Goal: Communication & Community: Participate in discussion

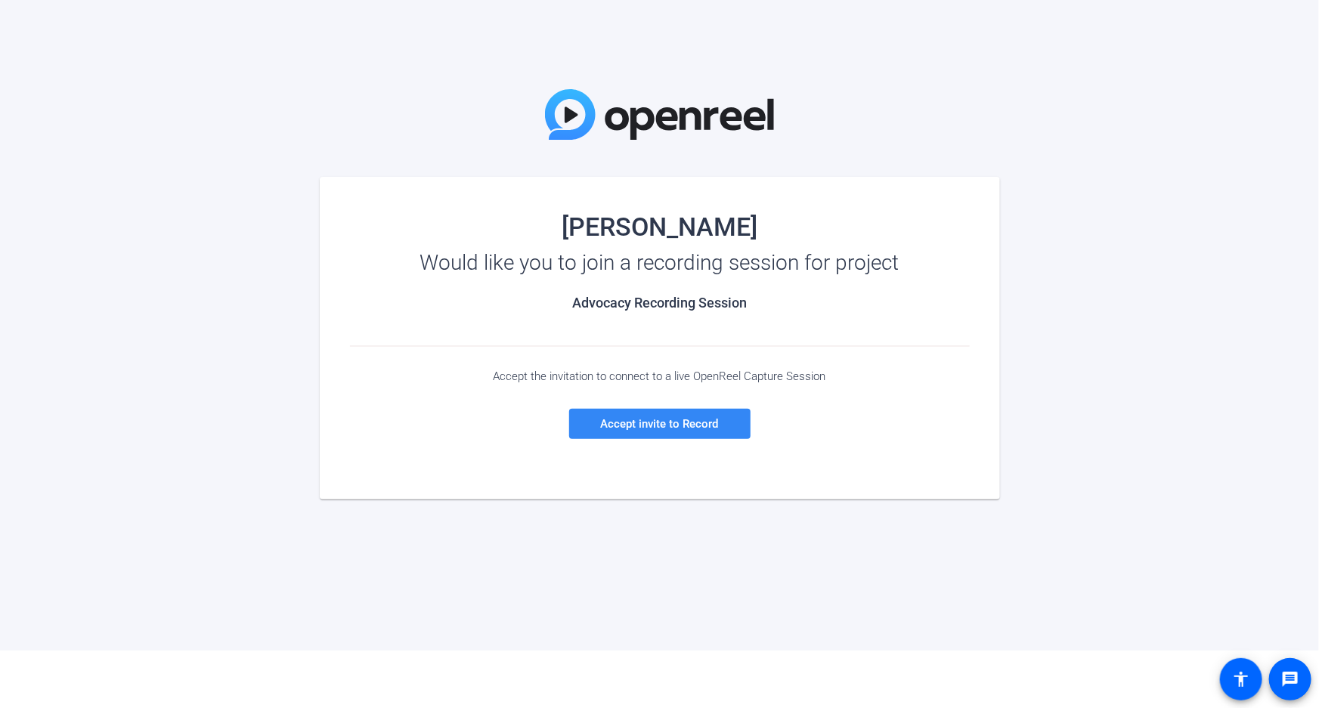
click at [674, 438] on span at bounding box center [659, 424] width 181 height 36
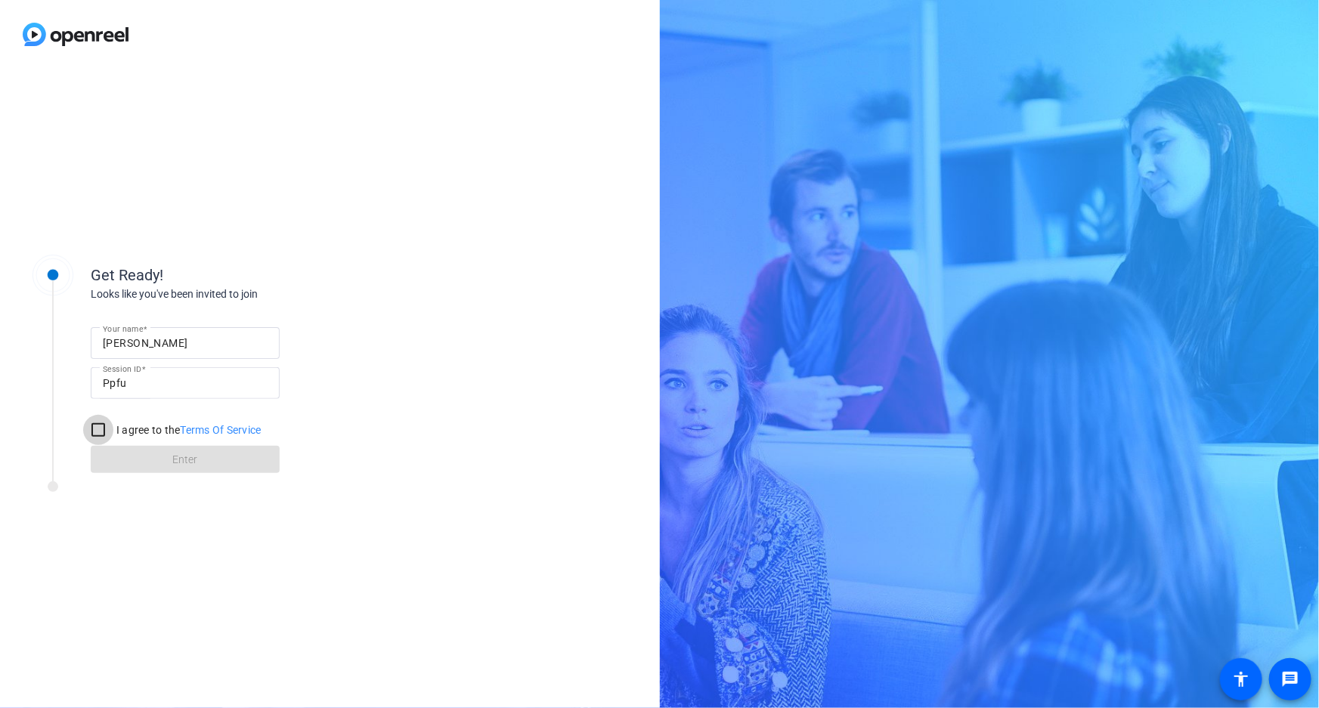
click at [101, 432] on input "I agree to the Terms Of Service" at bounding box center [98, 430] width 30 height 30
checkbox input "true"
click at [158, 461] on span at bounding box center [185, 459] width 189 height 36
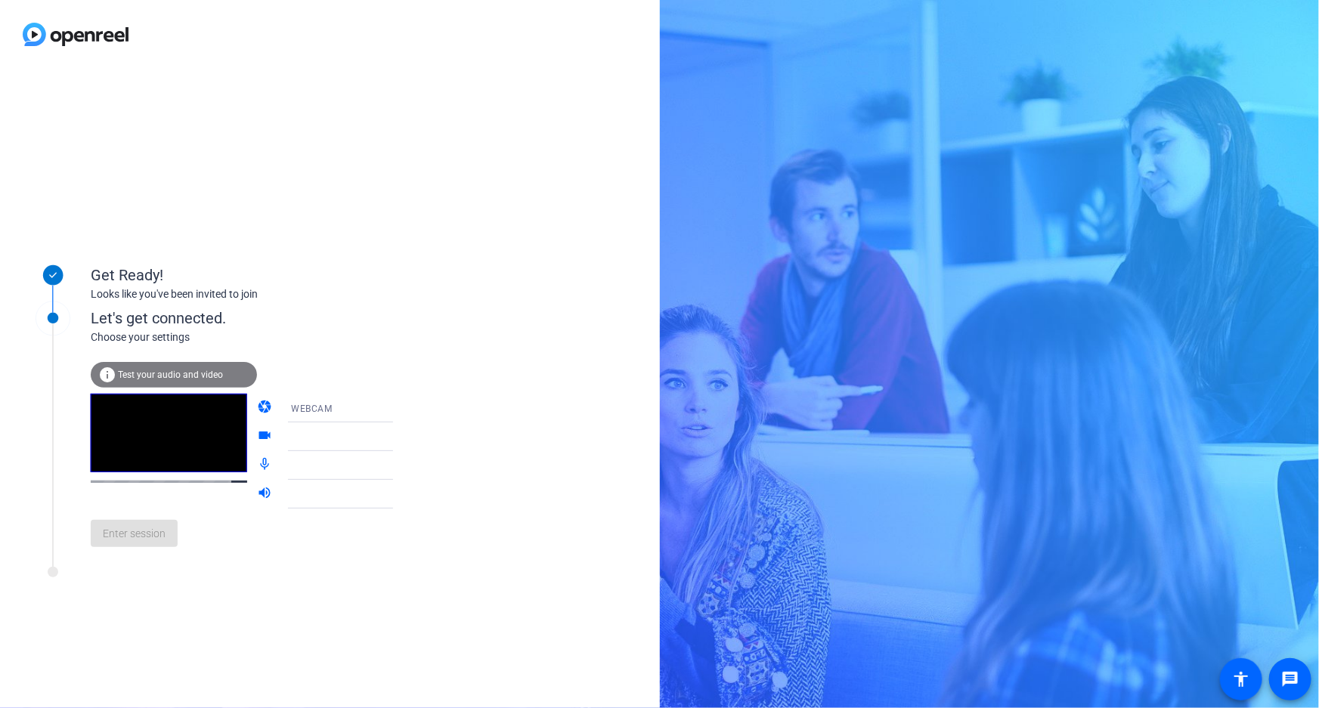
click at [310, 493] on div at bounding box center [347, 494] width 113 height 18
click at [399, 498] on icon at bounding box center [408, 494] width 18 height 18
drag, startPoint x: 151, startPoint y: 234, endPoint x: 512, endPoint y: 371, distance: 386.2
click at [513, 371] on div "Get Ready! Looks like you've been invited to join Let's get connected. Choose y…" at bounding box center [330, 388] width 660 height 639
click at [399, 440] on icon at bounding box center [408, 437] width 18 height 18
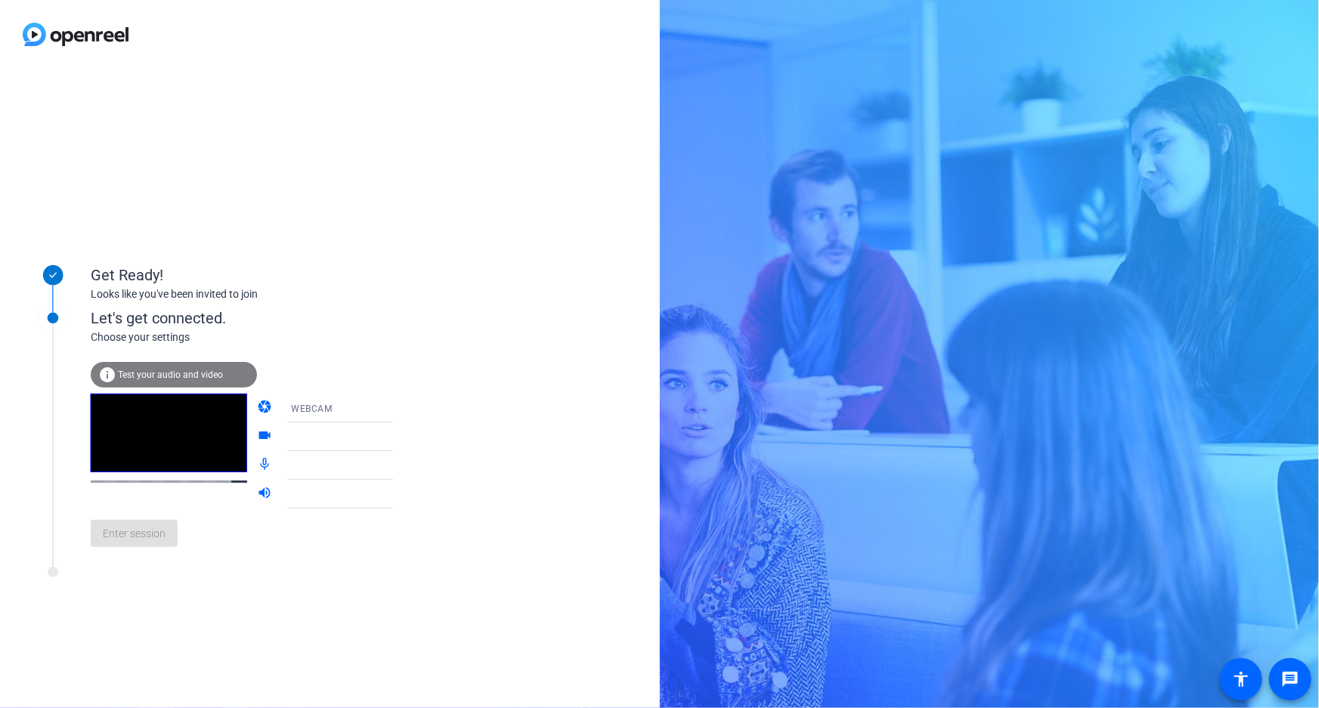
click at [404, 466] on icon at bounding box center [408, 466] width 8 height 4
click at [399, 431] on icon at bounding box center [408, 437] width 18 height 18
click at [394, 249] on div "Get Ready! Looks like you've been invited to join Let's get connected. Choose y…" at bounding box center [330, 388] width 660 height 639
click at [324, 438] on span "HD Pro Webcam C920 (046d:08e5)" at bounding box center [369, 437] width 156 height 12
click at [342, 475] on span "HD Pro Webcam C920 (046d:08e5)" at bounding box center [328, 476] width 117 height 36
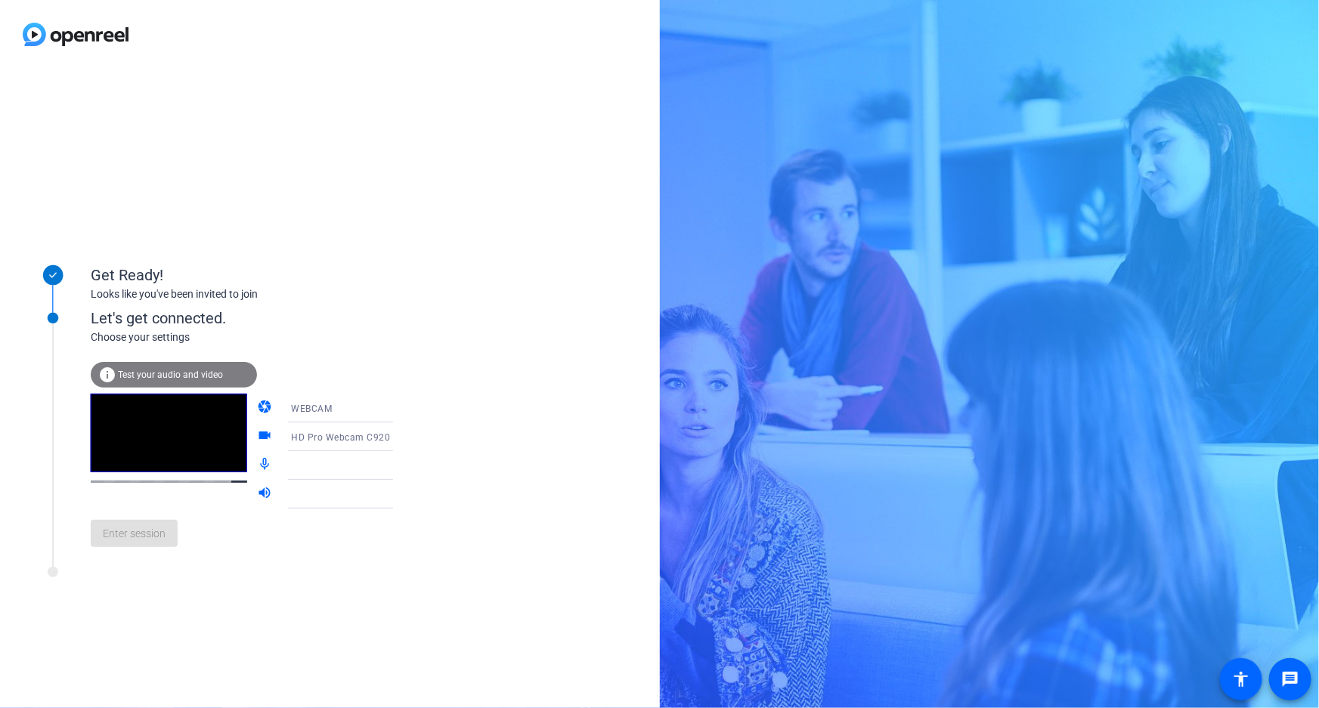
click at [315, 468] on div at bounding box center [347, 465] width 113 height 18
click at [399, 465] on icon at bounding box center [408, 465] width 18 height 18
click at [399, 468] on icon at bounding box center [408, 465] width 18 height 18
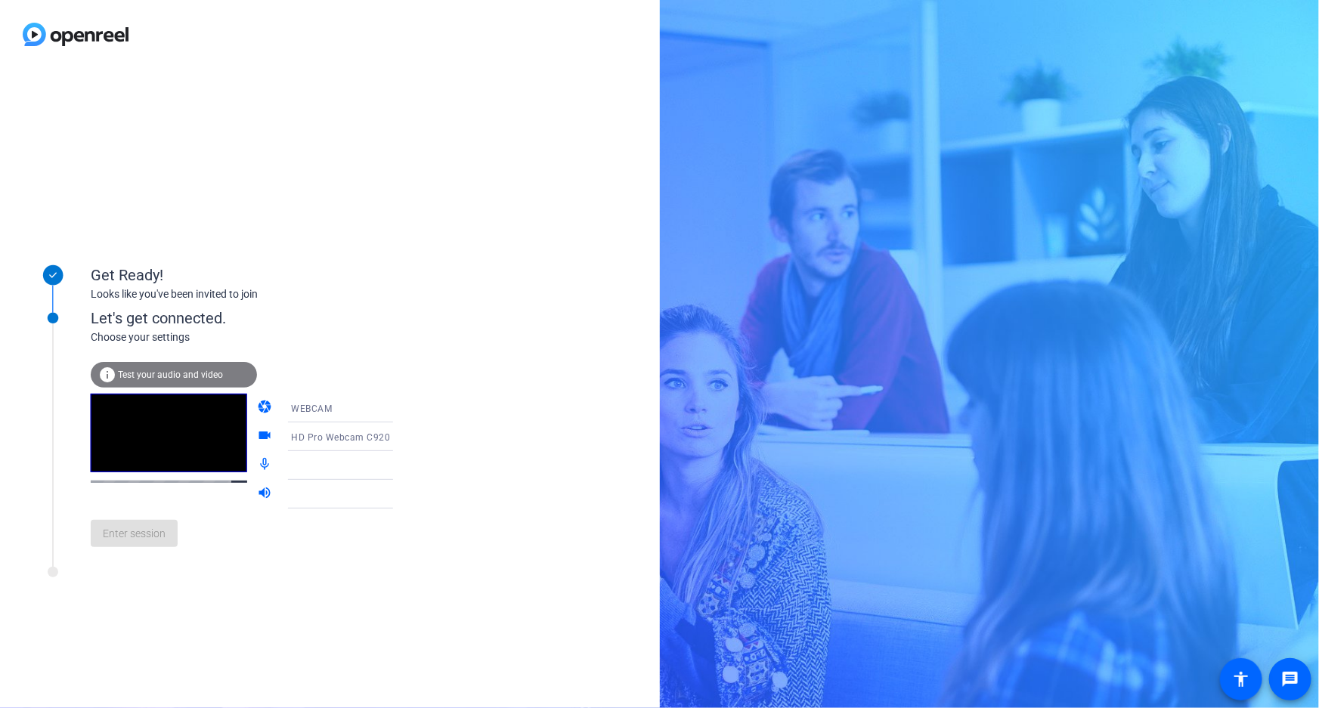
click at [399, 471] on icon at bounding box center [408, 465] width 18 height 18
click at [188, 376] on span "Test your audio and video" at bounding box center [170, 375] width 105 height 11
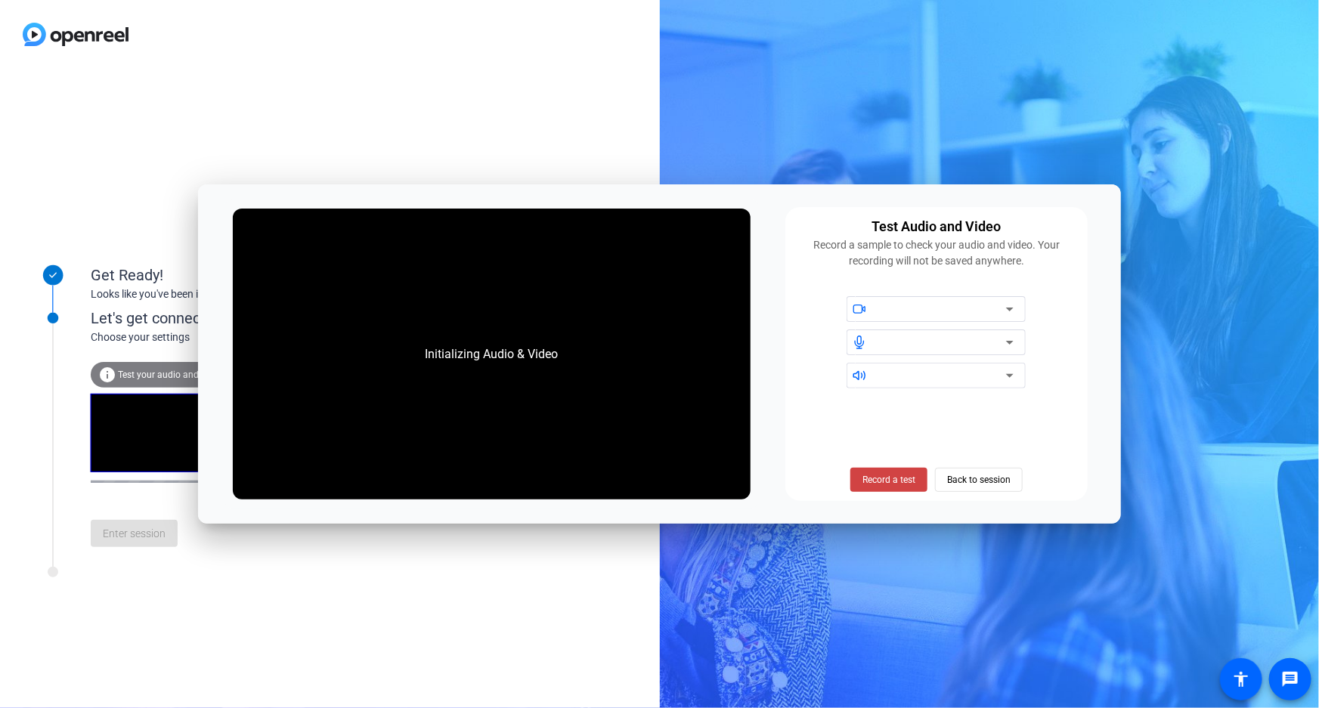
click at [354, 153] on div "Get Ready! Looks like you've been invited to join Let's get connected. Choose y…" at bounding box center [330, 388] width 660 height 639
click at [947, 481] on span "Back to session" at bounding box center [978, 479] width 63 height 29
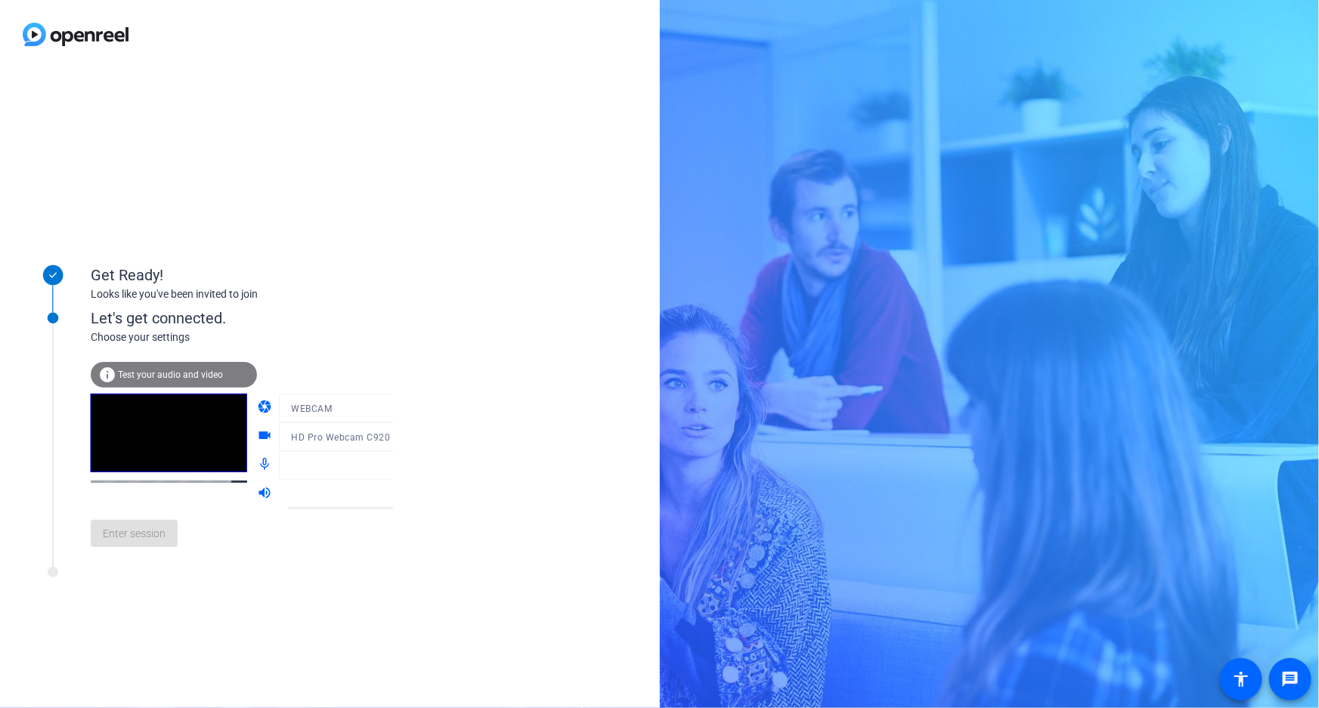
click at [369, 307] on div "Get Ready! Looks like you've been invited to join" at bounding box center [204, 275] width 378 height 76
click at [138, 524] on div "Enter session" at bounding box center [257, 534] width 333 height 50
click at [323, 468] on mat-form-field at bounding box center [351, 465] width 144 height 29
click at [399, 470] on icon at bounding box center [408, 465] width 18 height 18
click at [478, 471] on div "Get Ready! Looks like you've been invited to join Let's get connected. Choose y…" at bounding box center [330, 388] width 660 height 639
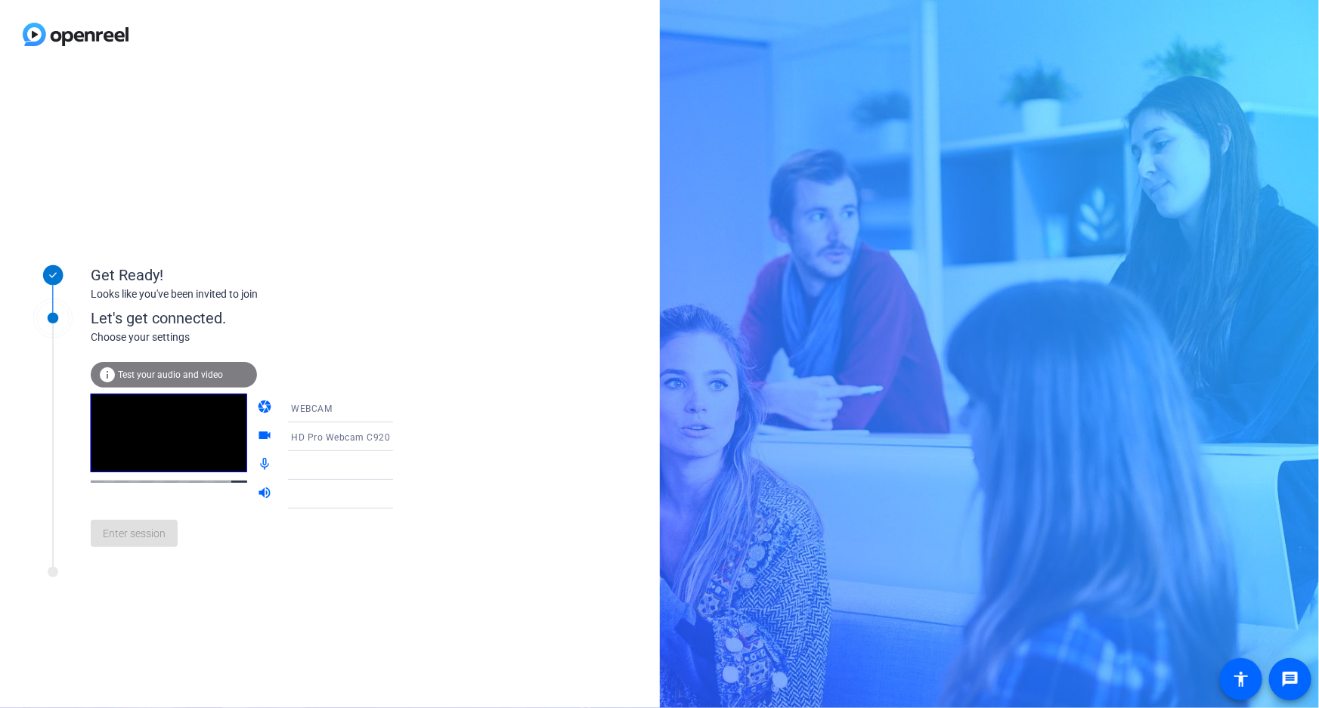
click at [170, 382] on div "info Test your audio and video" at bounding box center [174, 375] width 166 height 26
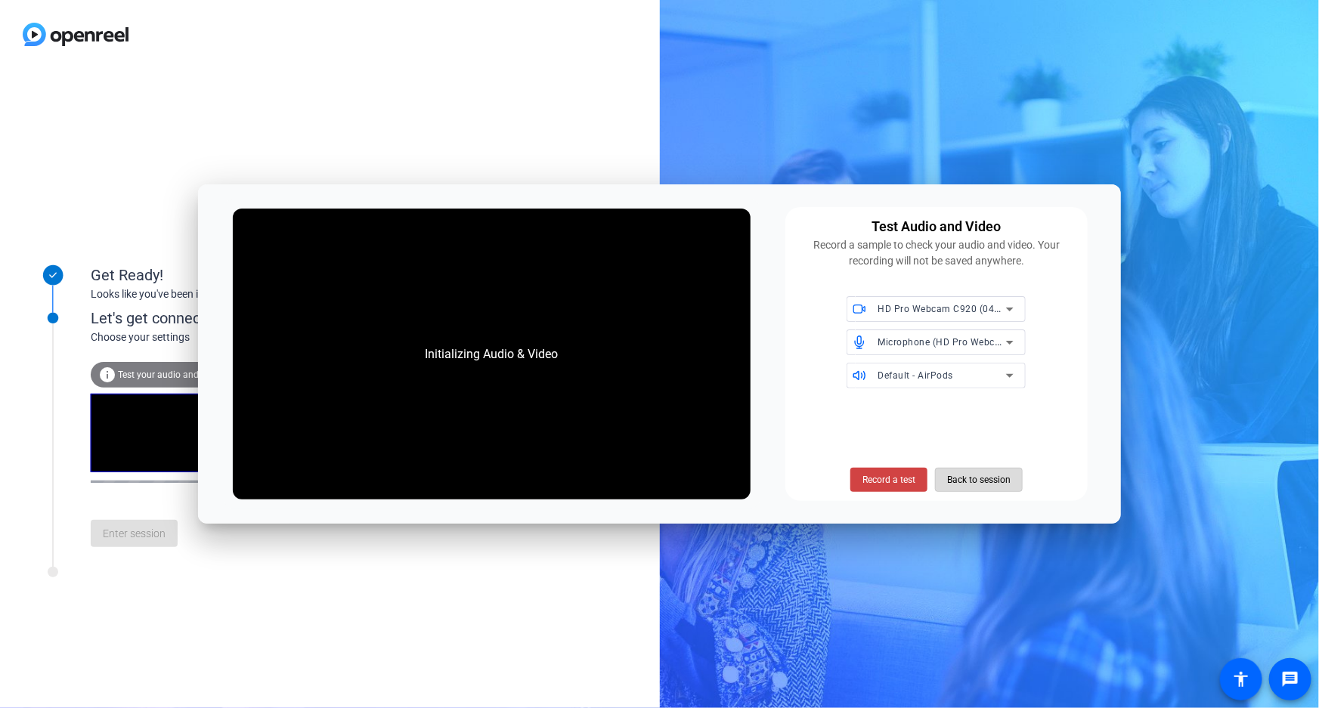
click at [972, 476] on span "Back to session" at bounding box center [978, 479] width 63 height 29
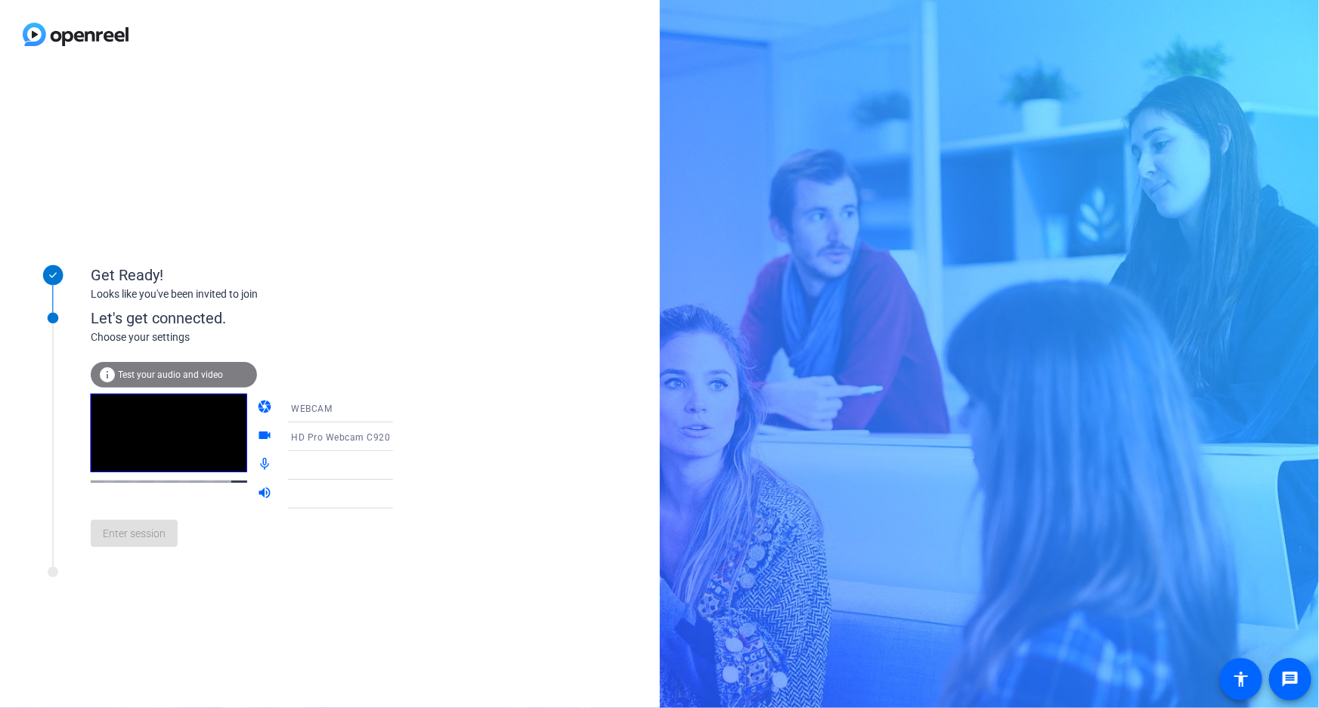
click at [301, 461] on div at bounding box center [347, 465] width 113 height 18
click at [399, 463] on icon at bounding box center [408, 465] width 18 height 18
click at [399, 468] on icon at bounding box center [408, 465] width 18 height 18
click at [341, 494] on div at bounding box center [347, 494] width 113 height 18
click at [404, 493] on icon at bounding box center [408, 495] width 8 height 4
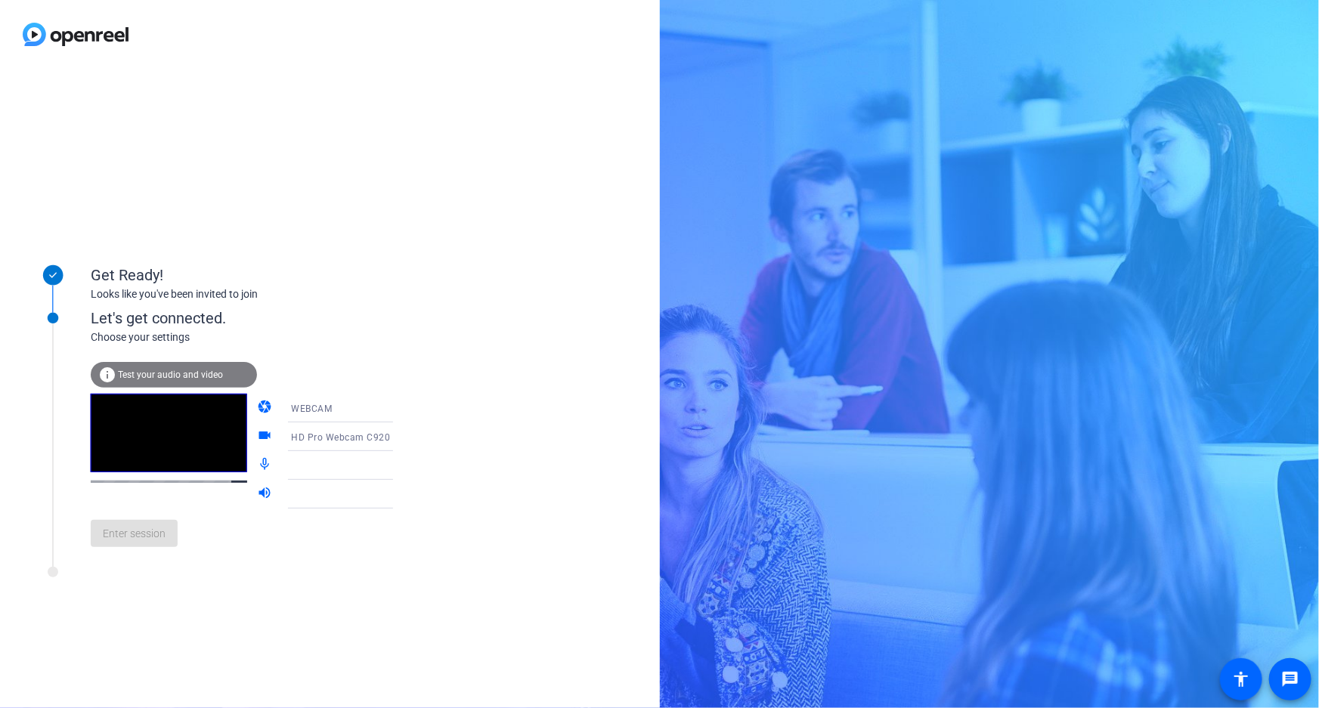
click at [362, 470] on div at bounding box center [347, 465] width 113 height 18
click at [152, 526] on div "Enter session" at bounding box center [257, 534] width 333 height 50
click at [181, 376] on span "Test your audio and video" at bounding box center [170, 375] width 105 height 11
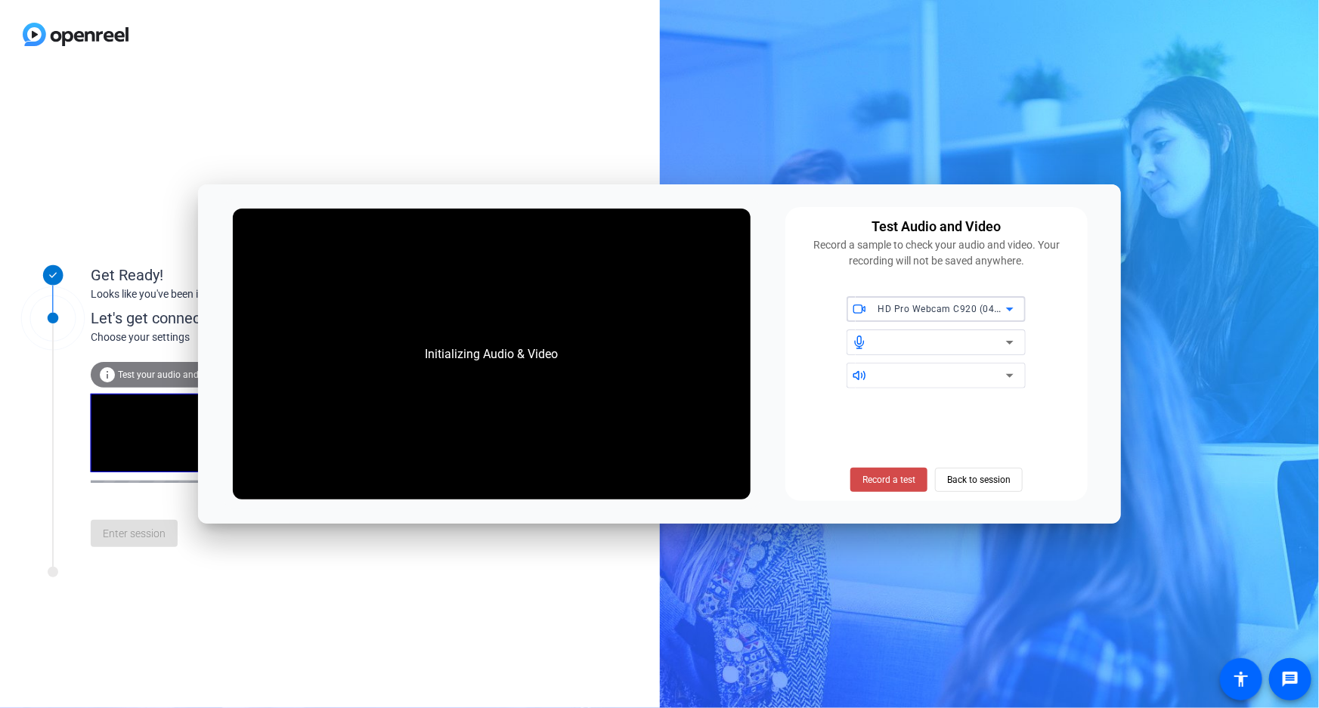
click at [905, 486] on span "Record a test" at bounding box center [888, 480] width 53 height 14
click at [906, 484] on span "Stop Testing (4s)" at bounding box center [888, 480] width 69 height 14
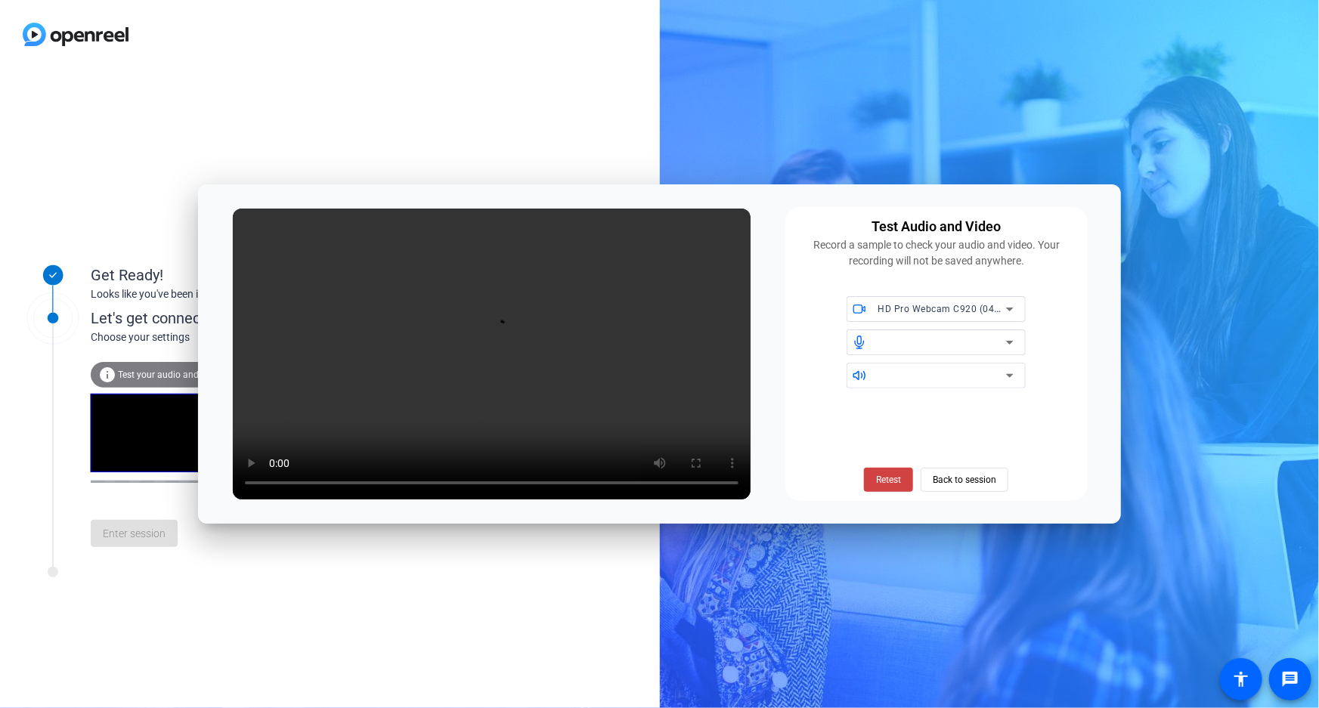
click at [1186, 432] on div "Get Ready! Looks like you've been invited to join Let's get connected. Choose y…" at bounding box center [659, 354] width 1319 height 708
click at [985, 479] on span "Back to session" at bounding box center [963, 479] width 63 height 29
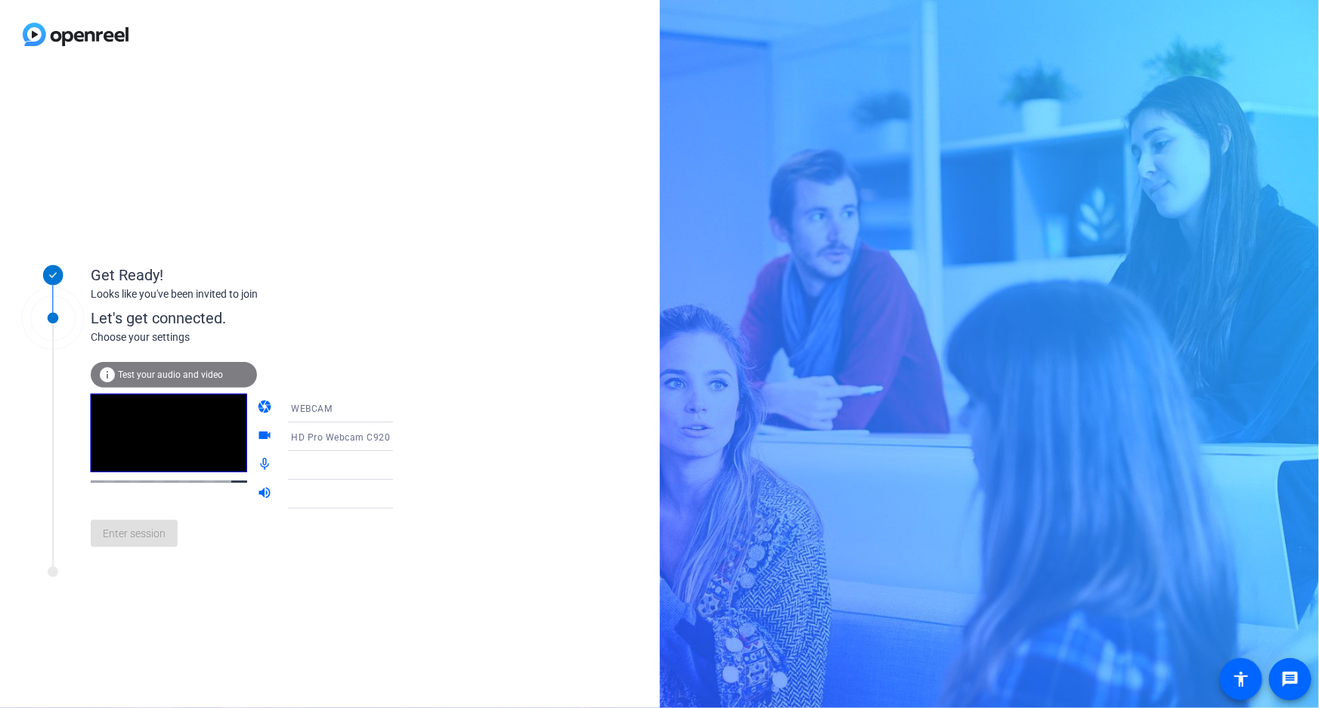
click at [144, 528] on div "Enter session" at bounding box center [257, 534] width 333 height 50
click at [336, 466] on div at bounding box center [347, 465] width 113 height 18
click at [399, 469] on icon at bounding box center [408, 465] width 18 height 18
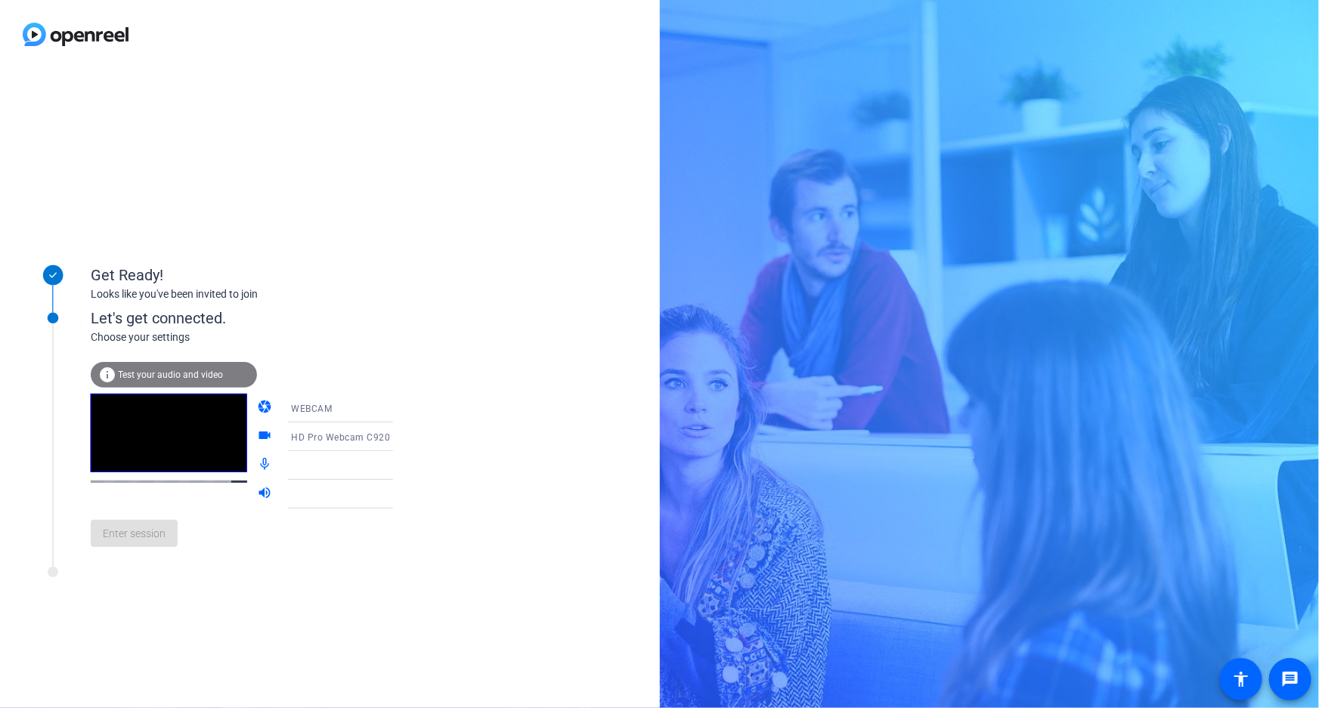
click at [399, 469] on icon at bounding box center [408, 465] width 18 height 18
click at [399, 468] on icon at bounding box center [408, 465] width 18 height 18
click at [257, 466] on mat-icon "mic_none" at bounding box center [266, 465] width 18 height 18
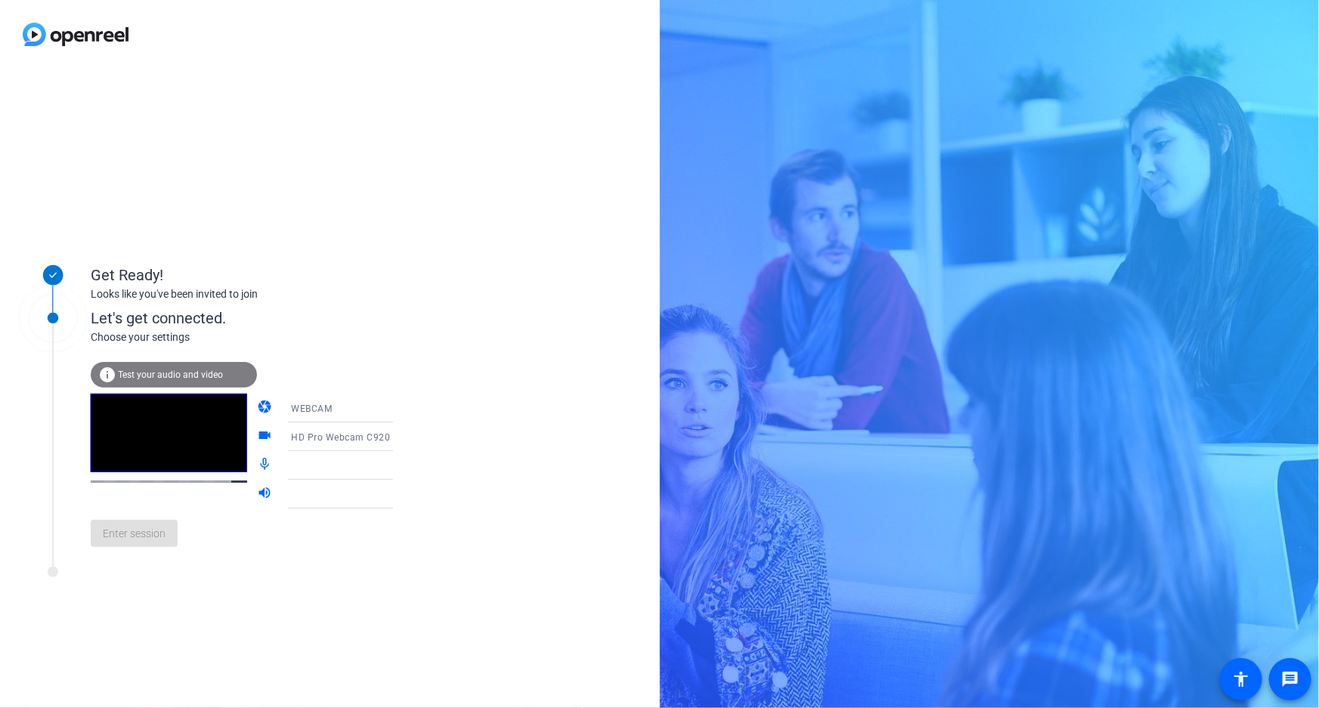
click at [257, 486] on mat-icon "volume_up" at bounding box center [266, 494] width 18 height 18
click at [425, 481] on div "Get Ready! Looks like you've been invited to join Let's get connected. Choose y…" at bounding box center [330, 388] width 660 height 639
click at [399, 443] on icon at bounding box center [408, 437] width 18 height 18
click at [339, 475] on span "HD Pro Webcam C920 (046d:08e5)" at bounding box center [328, 476] width 117 height 36
click at [314, 470] on div at bounding box center [347, 465] width 113 height 18
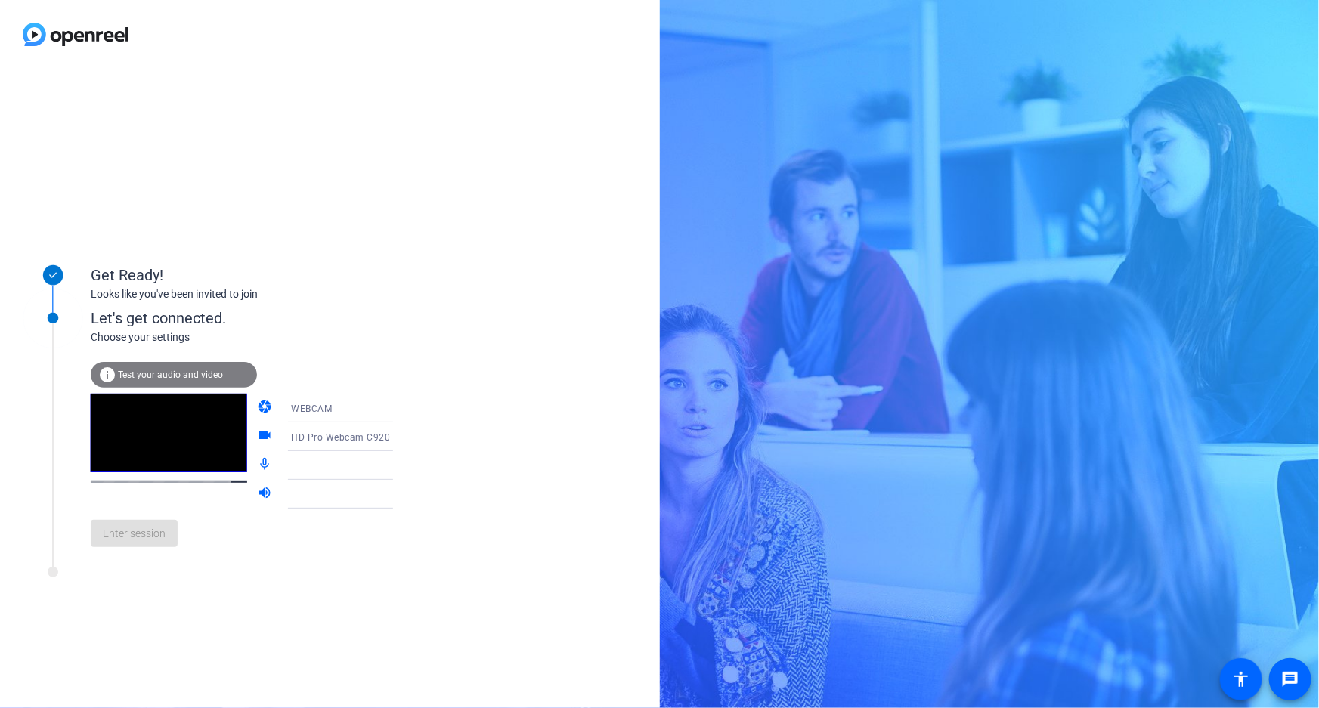
click at [257, 465] on mat-icon "mic_none" at bounding box center [266, 465] width 18 height 18
click at [399, 464] on icon at bounding box center [408, 465] width 18 height 18
click at [404, 465] on icon at bounding box center [408, 466] width 8 height 4
drag, startPoint x: 378, startPoint y: 466, endPoint x: 345, endPoint y: 471, distance: 33.6
click at [345, 471] on div at bounding box center [347, 465] width 113 height 18
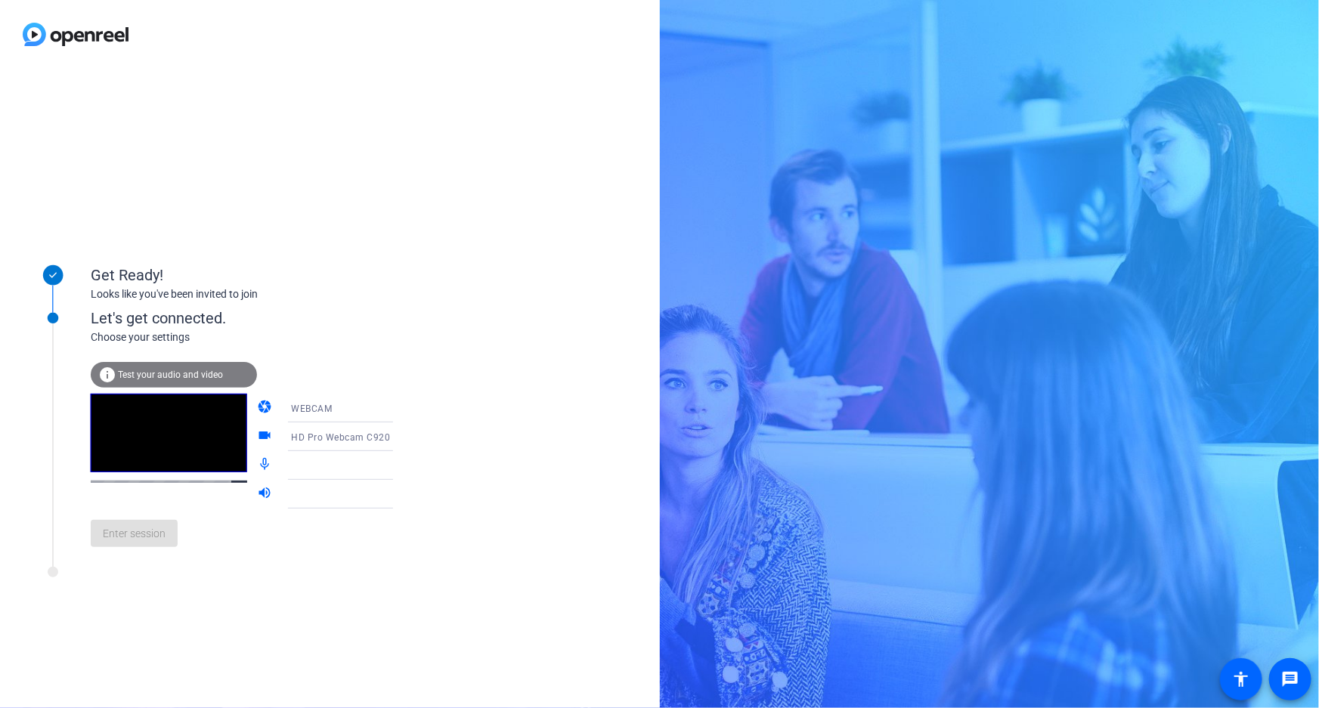
drag, startPoint x: 304, startPoint y: 484, endPoint x: 257, endPoint y: 464, distance: 50.8
click at [304, 484] on div at bounding box center [351, 494] width 120 height 29
click at [141, 529] on div "Enter session" at bounding box center [257, 534] width 333 height 50
click at [305, 459] on div at bounding box center [347, 465] width 113 height 18
click at [311, 439] on span "HD Pro Webcam C920 (046d:08e5)" at bounding box center [369, 437] width 156 height 12
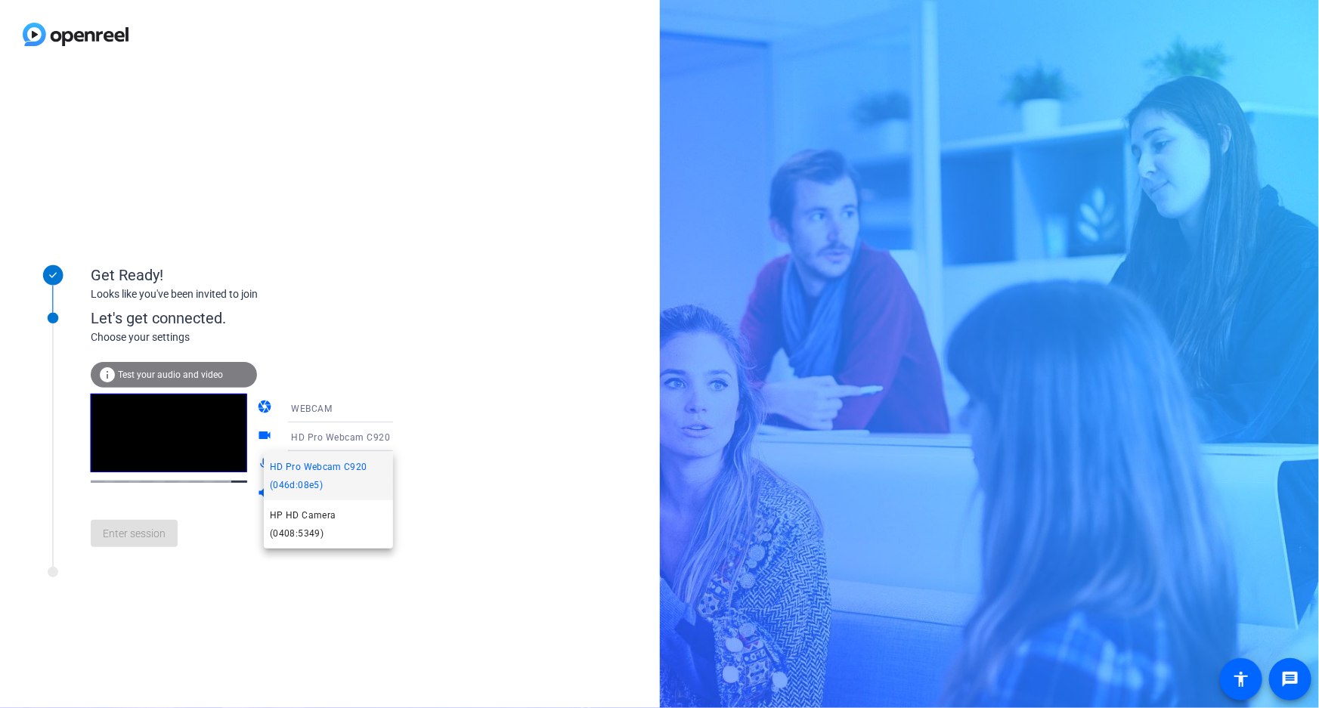
click at [319, 472] on span "HD Pro Webcam C920 (046d:08e5)" at bounding box center [328, 476] width 117 height 36
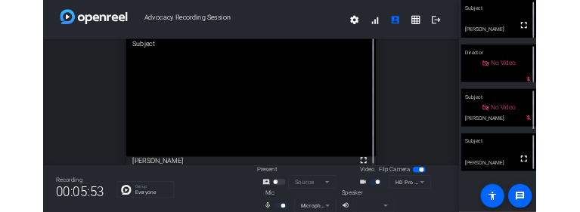
scroll to position [17, 0]
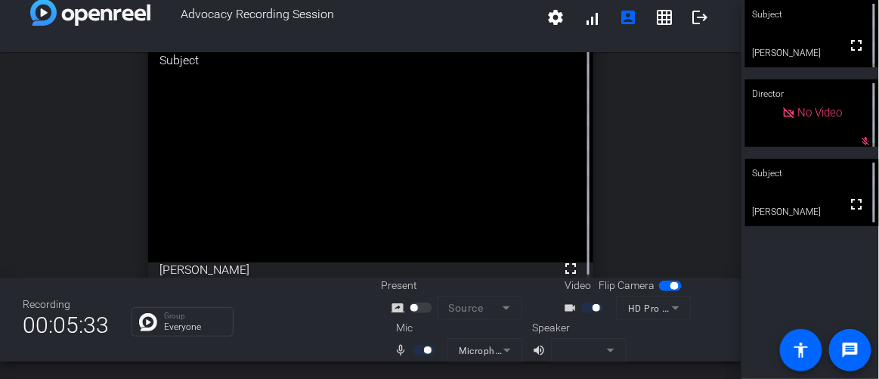
click at [400, 348] on mat-icon "mic_none" at bounding box center [403, 350] width 18 height 18
click at [400, 351] on mat-icon "mic_none" at bounding box center [403, 350] width 18 height 18
click at [397, 348] on mat-icon "mic_none" at bounding box center [403, 350] width 18 height 18
click at [491, 345] on mat-form-field "Microphone (HD Pro Webcam C920) (046d:08e5)" at bounding box center [485, 350] width 76 height 24
click at [504, 348] on mat-form-field "Microphone (HD Pro Webcam C920) (046d:08e5)" at bounding box center [485, 350] width 76 height 24
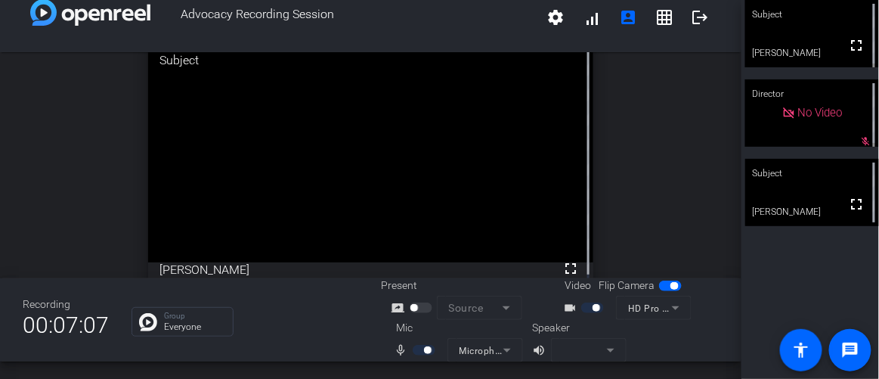
click at [504, 348] on mat-form-field "Microphone (HD Pro Webcam C920) (046d:08e5)" at bounding box center [485, 350] width 76 height 24
click at [309, 313] on div "Group Everyone" at bounding box center [244, 321] width 227 height 29
click at [400, 348] on mat-icon "mic_none" at bounding box center [403, 350] width 18 height 18
click at [484, 351] on mat-form-field "Microphone (HD Pro Webcam C920) (046d:08e5)" at bounding box center [485, 350] width 76 height 24
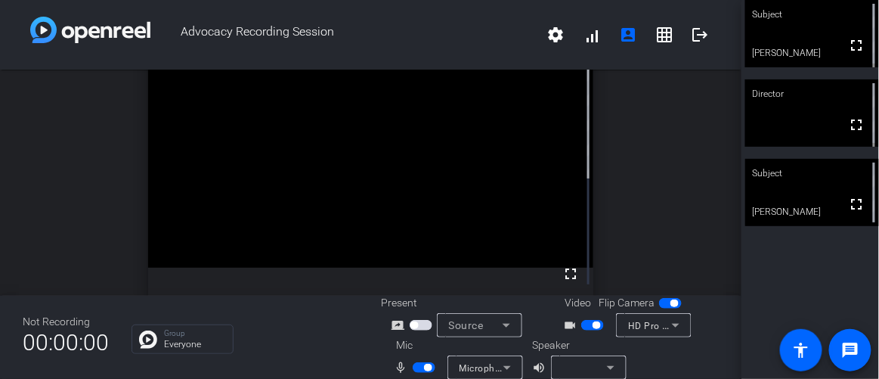
scroll to position [0, 0]
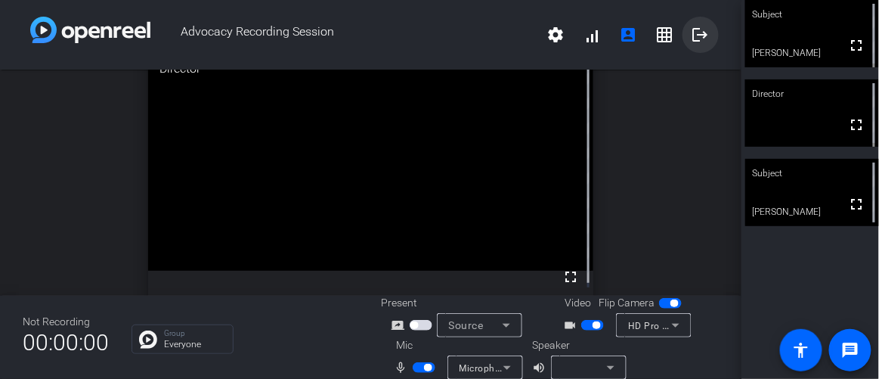
click at [695, 26] on mat-icon "logout" at bounding box center [700, 35] width 18 height 18
